Goal: Navigation & Orientation: Go to known website

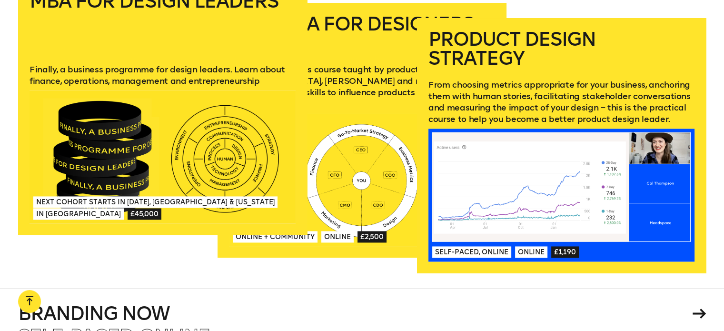
scroll to position [1359, 0]
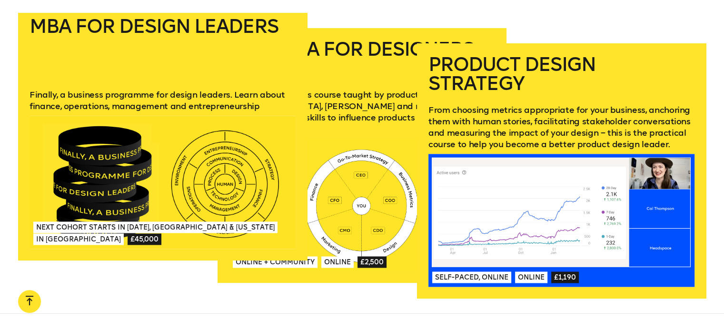
click at [158, 116] on div at bounding box center [163, 182] width 266 height 133
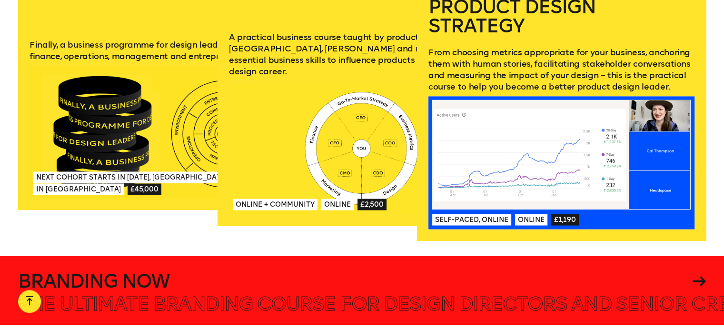
scroll to position [1502, 0]
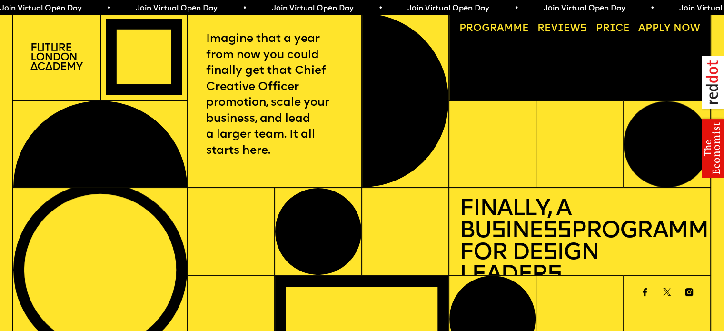
click at [71, 50] on img at bounding box center [56, 56] width 52 height 26
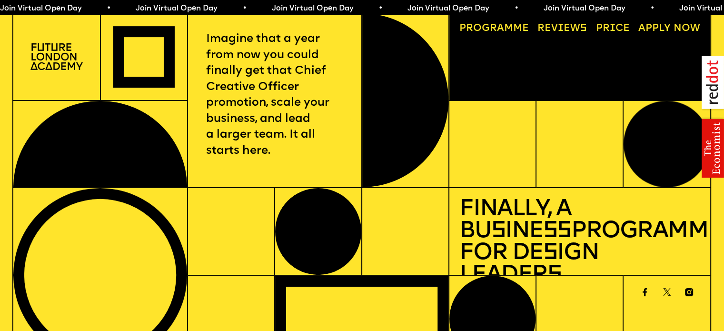
click at [56, 55] on img at bounding box center [56, 56] width 52 height 26
